Goal: Browse casually

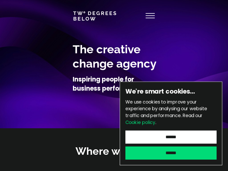
scroll to position [171, 0]
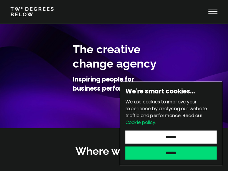
scroll to position [171, 0]
